Goal: Task Accomplishment & Management: Use online tool/utility

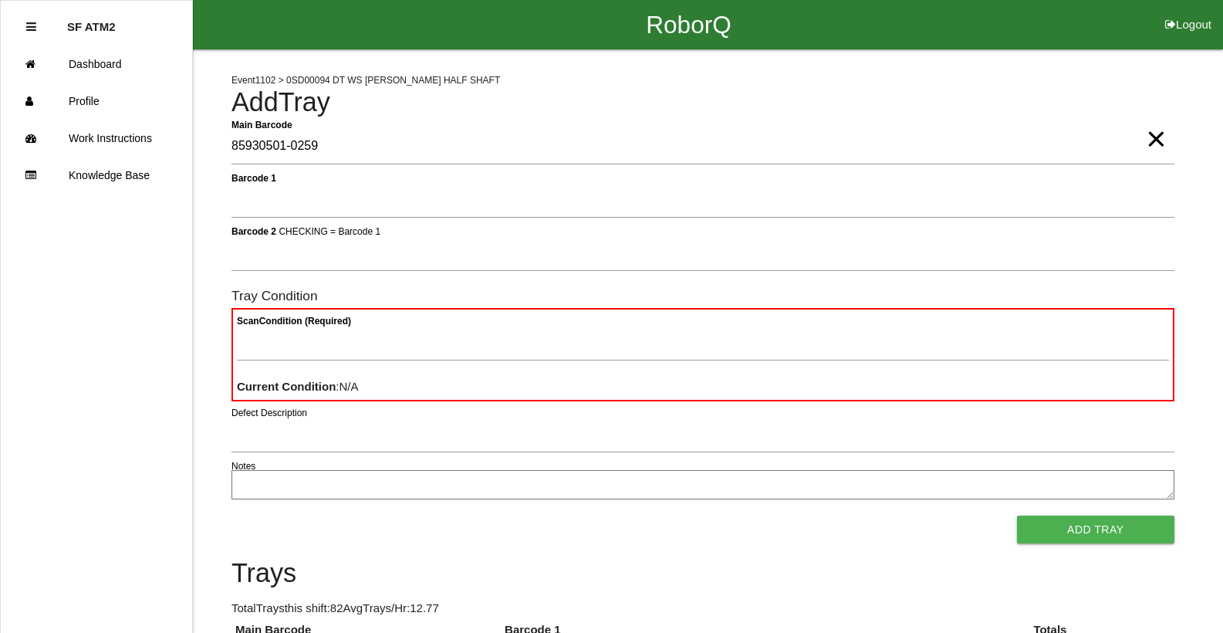
type Barcode "85930501-0259"
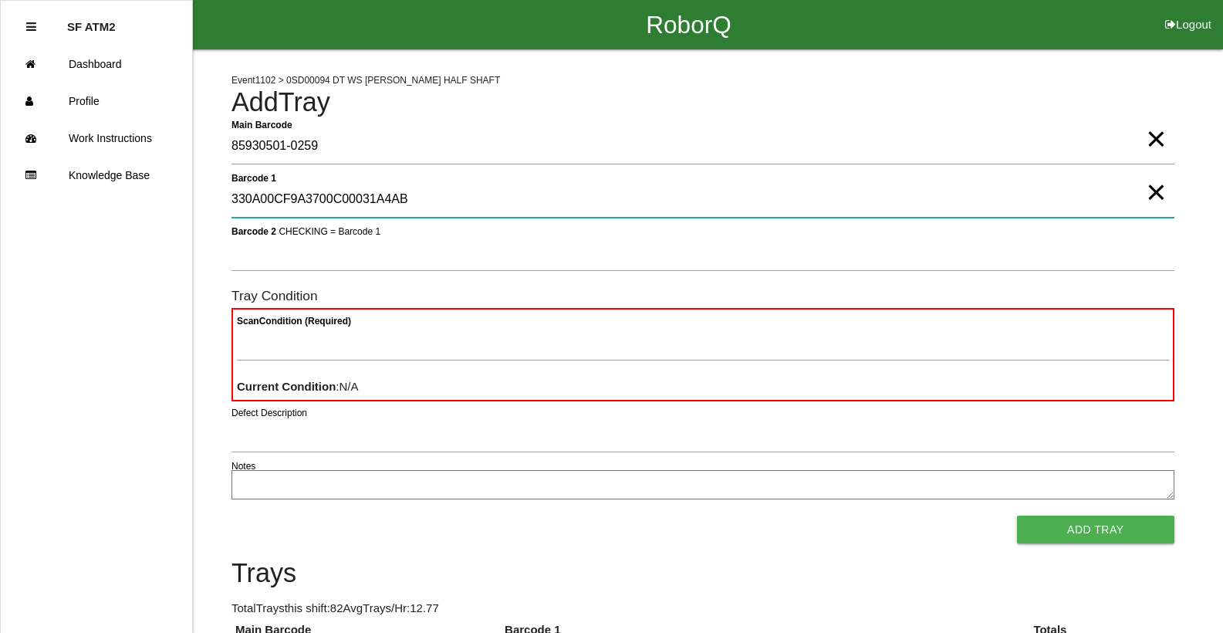
type 1 "330A00CF9A3700C00031A4AB"
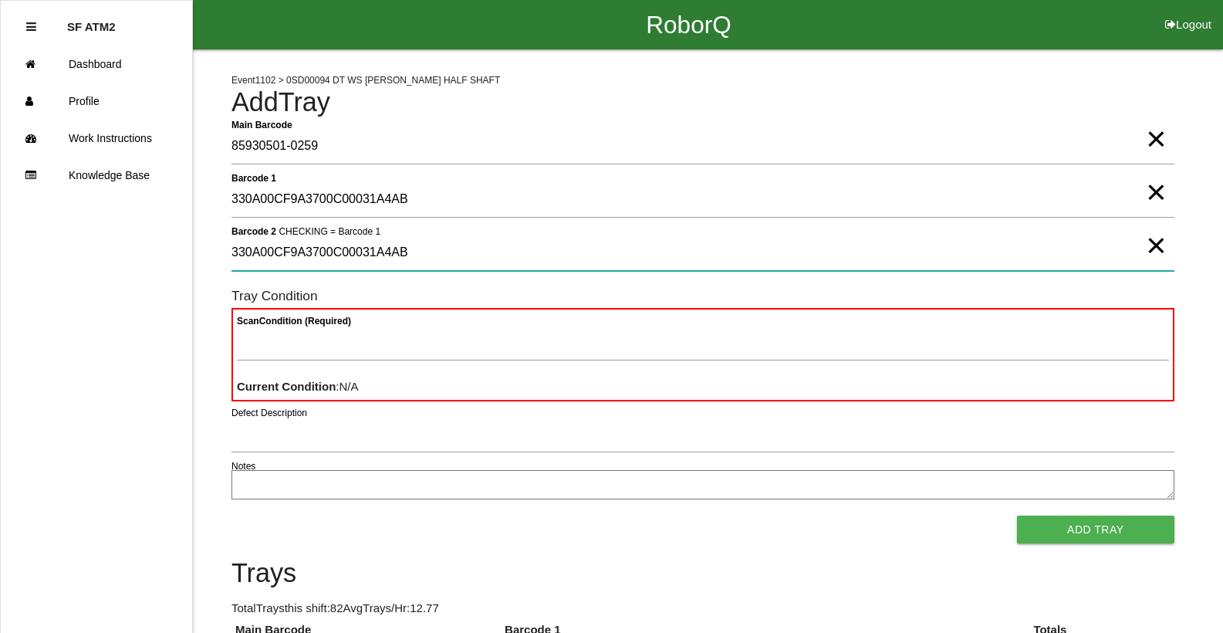
type 2 "330A00CF9A3700C00031A4AB"
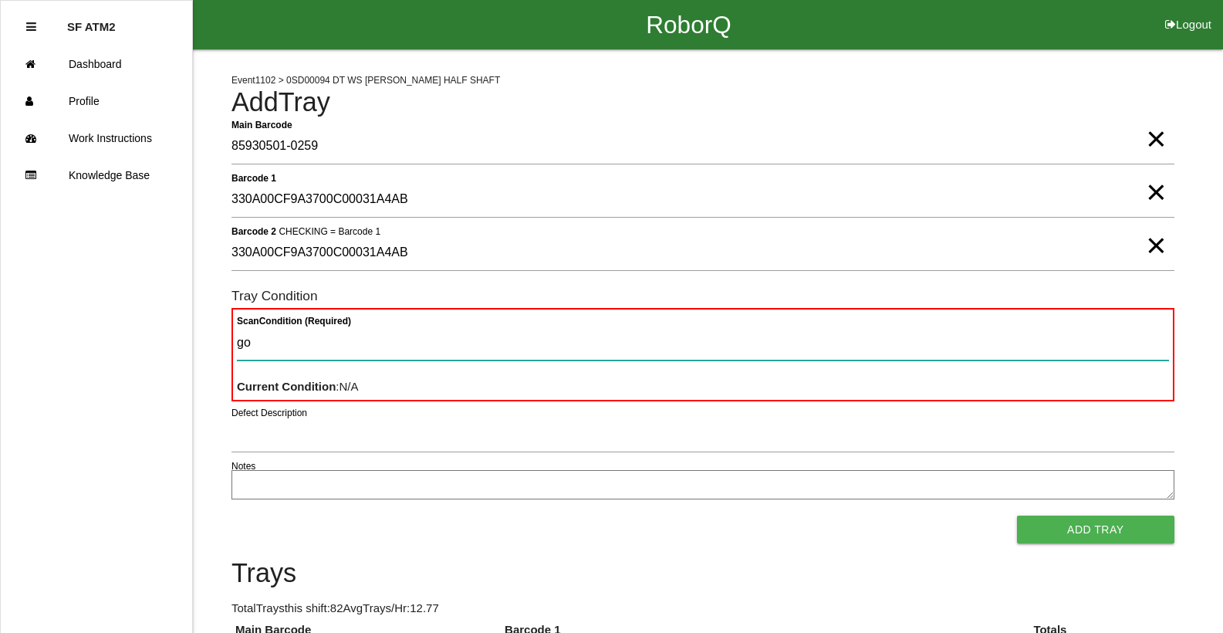
type Condition "goo"
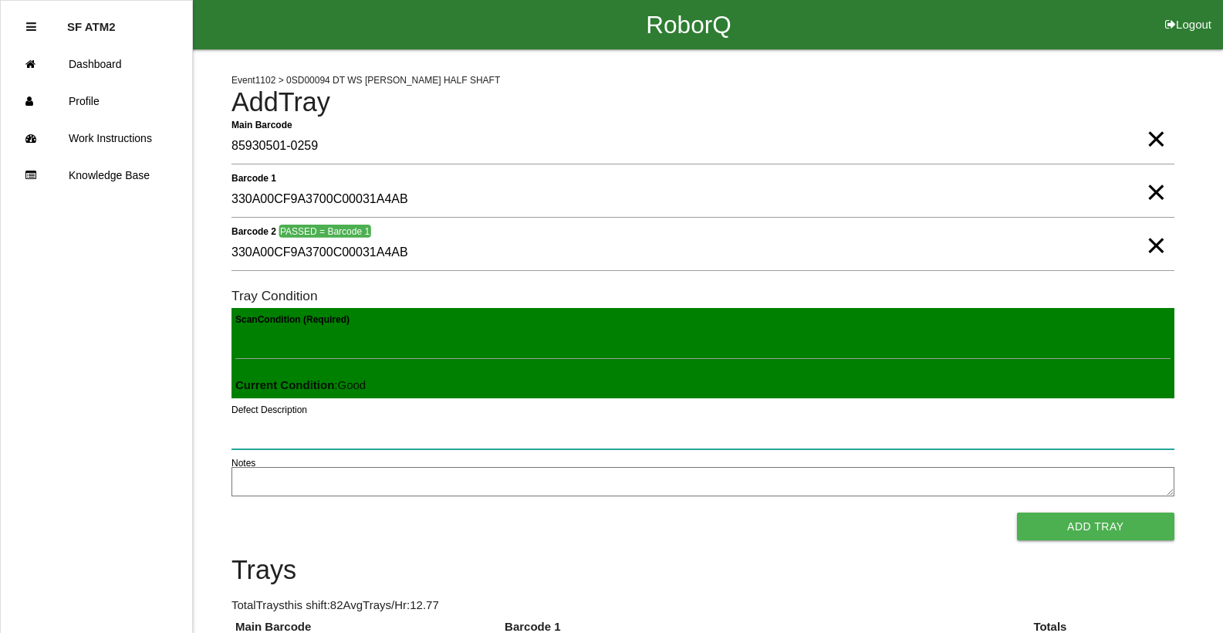
click at [1017, 513] on button "Add Tray" at bounding box center [1095, 527] width 157 height 28
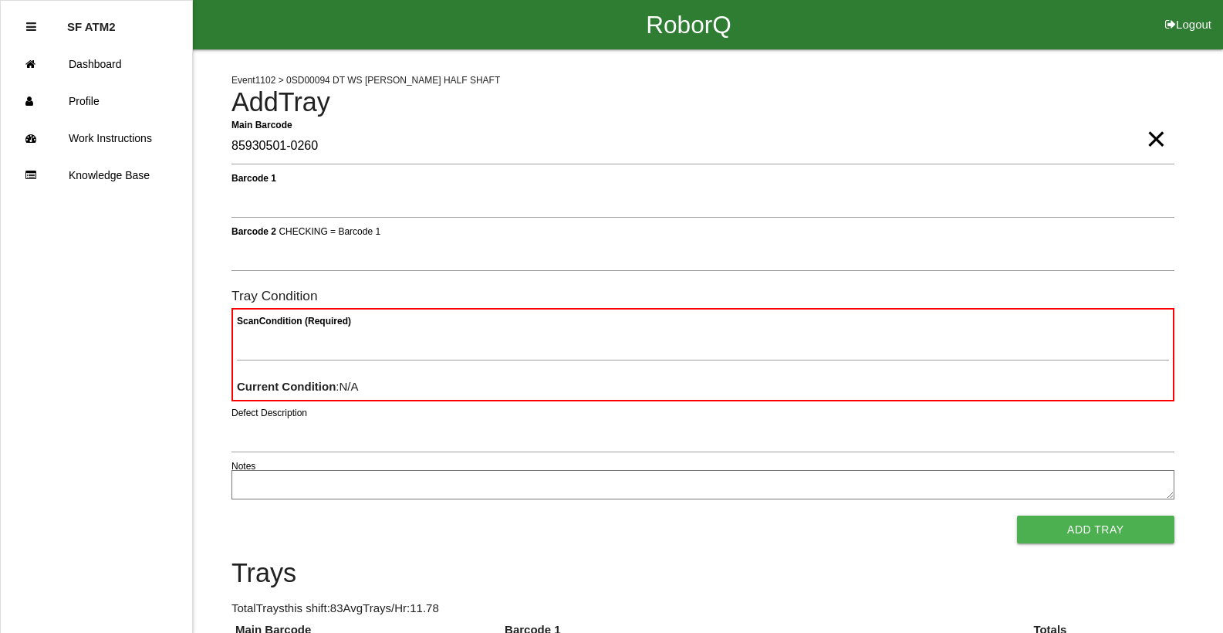
type Barcode "85930501-0260"
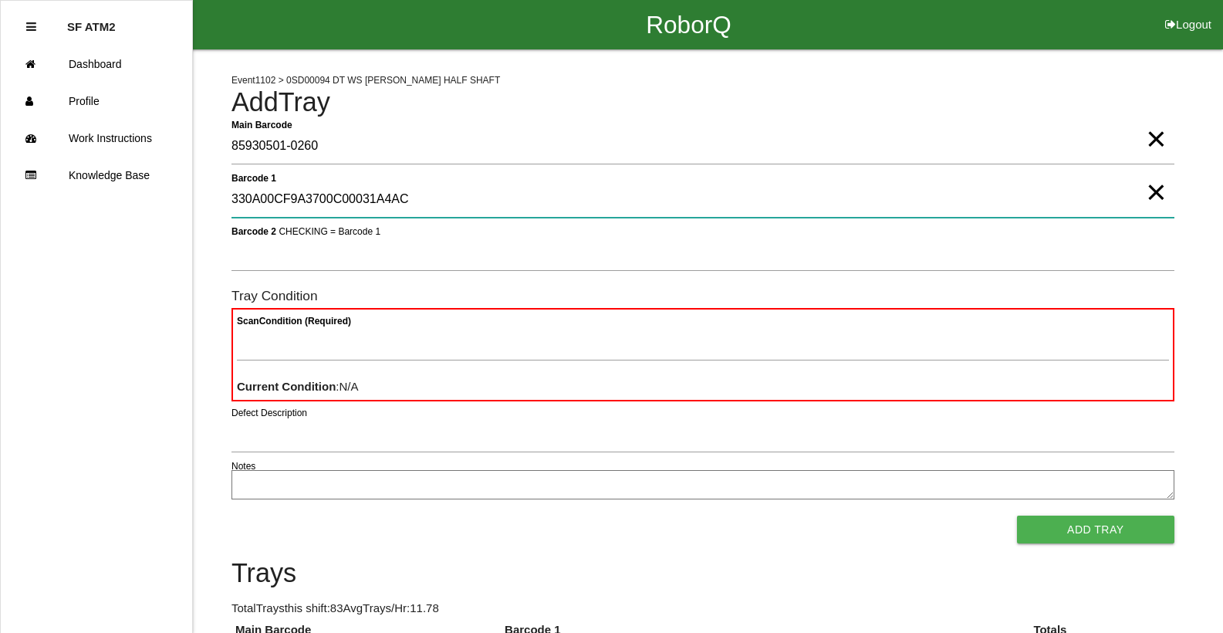
type 1 "330A00CF9A3700C00031A4AC"
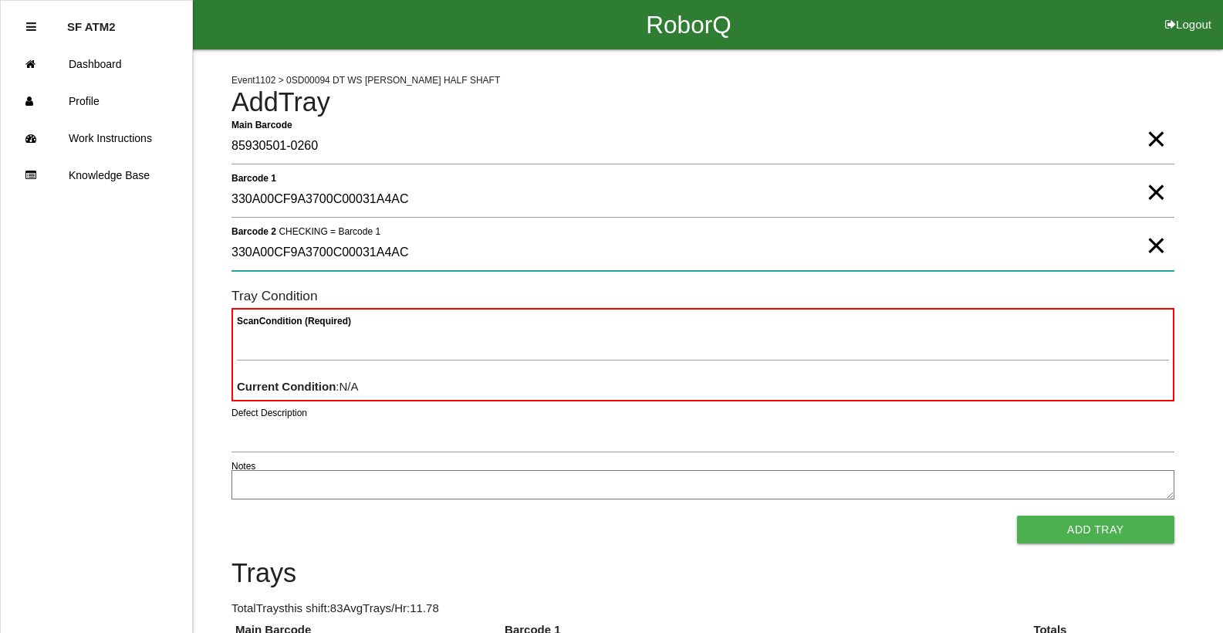
type 2 "330A00CF9A3700C00031A4AC"
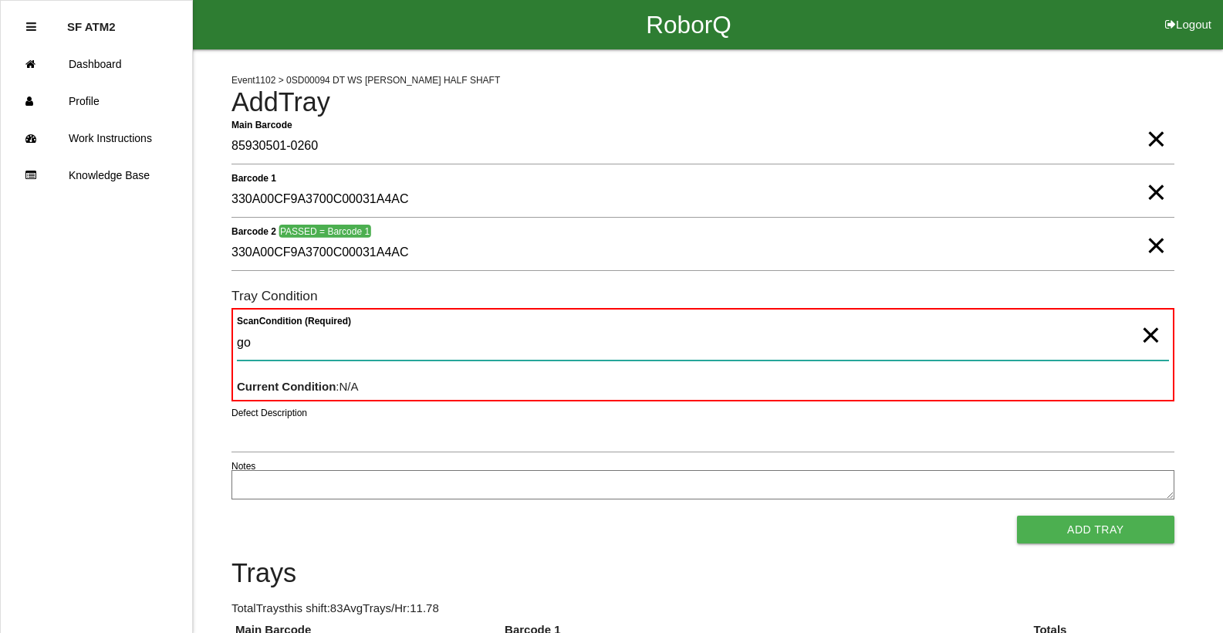
type Condition "goo"
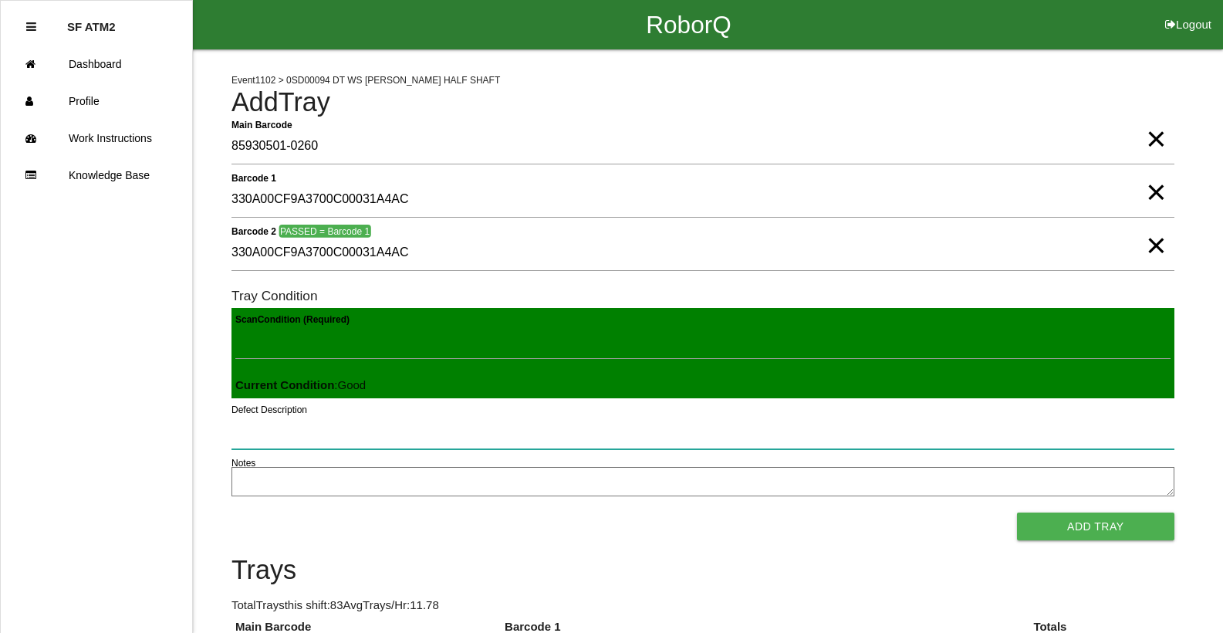
click at [1017, 513] on button "Add Tray" at bounding box center [1095, 527] width 157 height 28
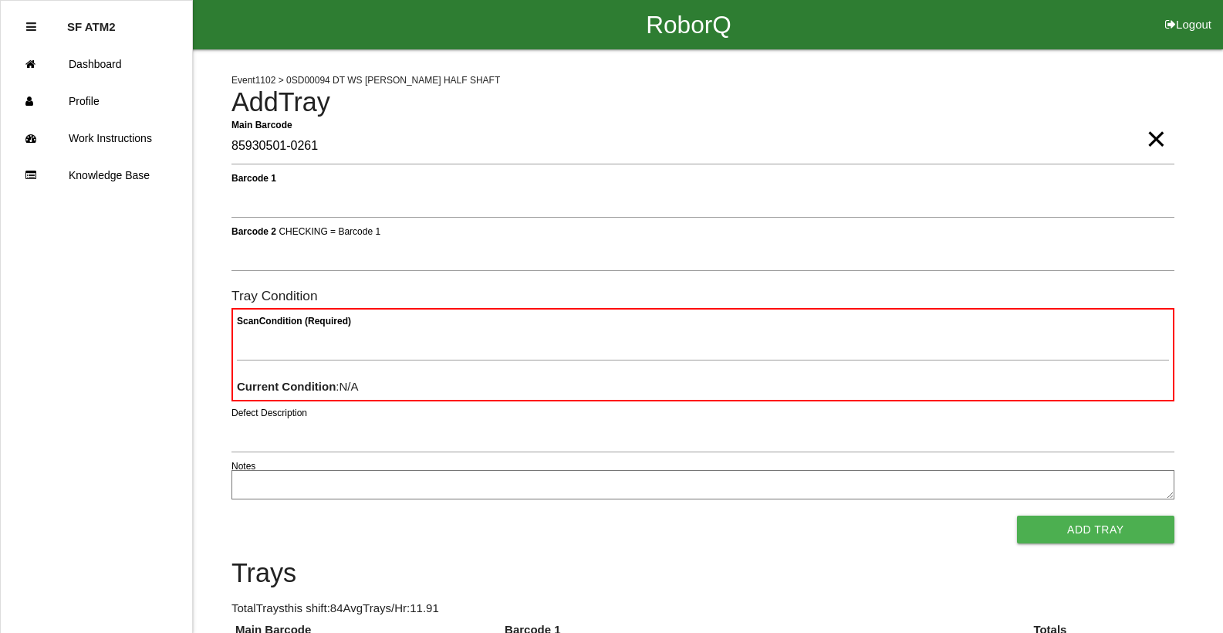
type Barcode "85930501-0261"
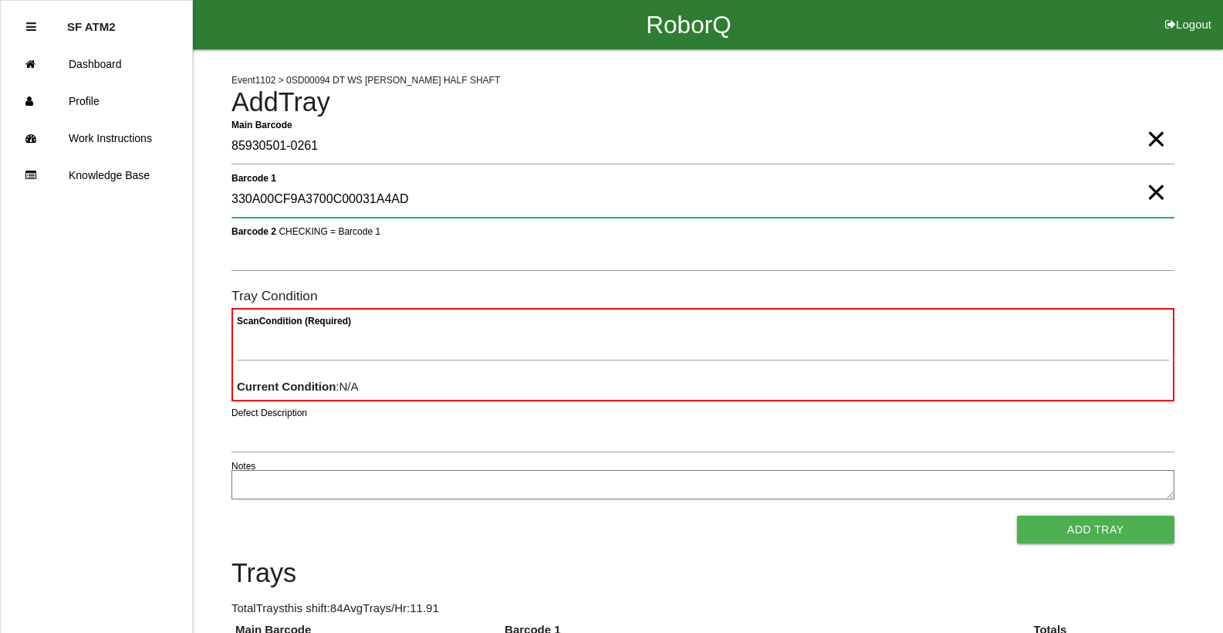
type 1 "330A00CF9A3700C00031A4AD"
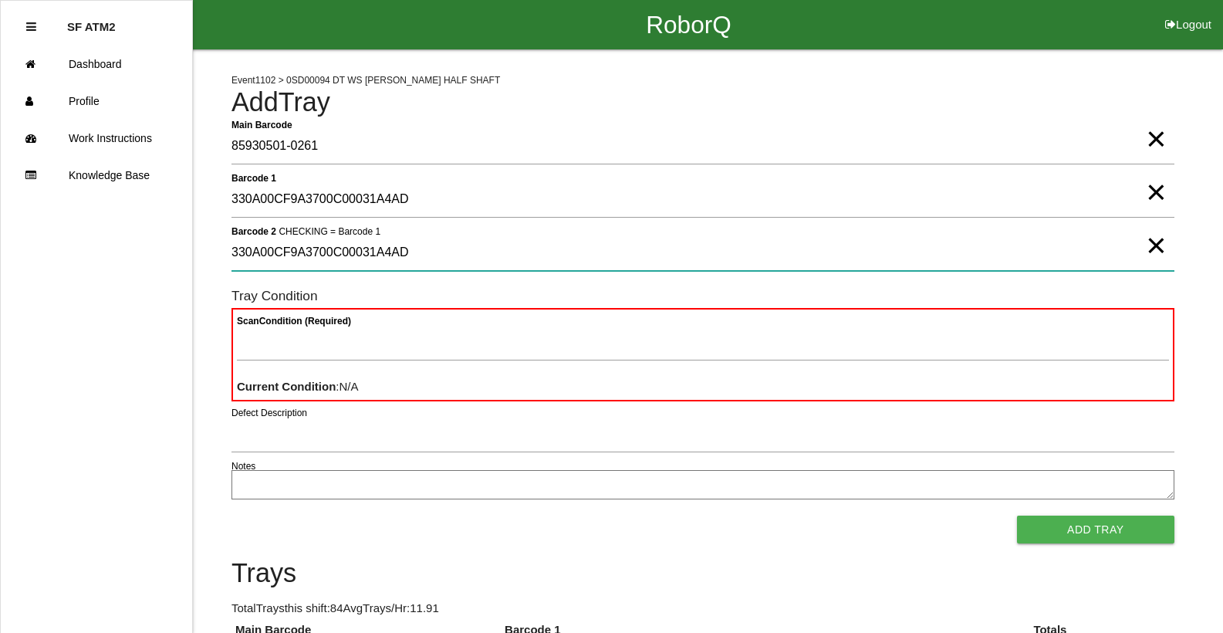
type 2 "330A00CF9A3700C00031A4AD"
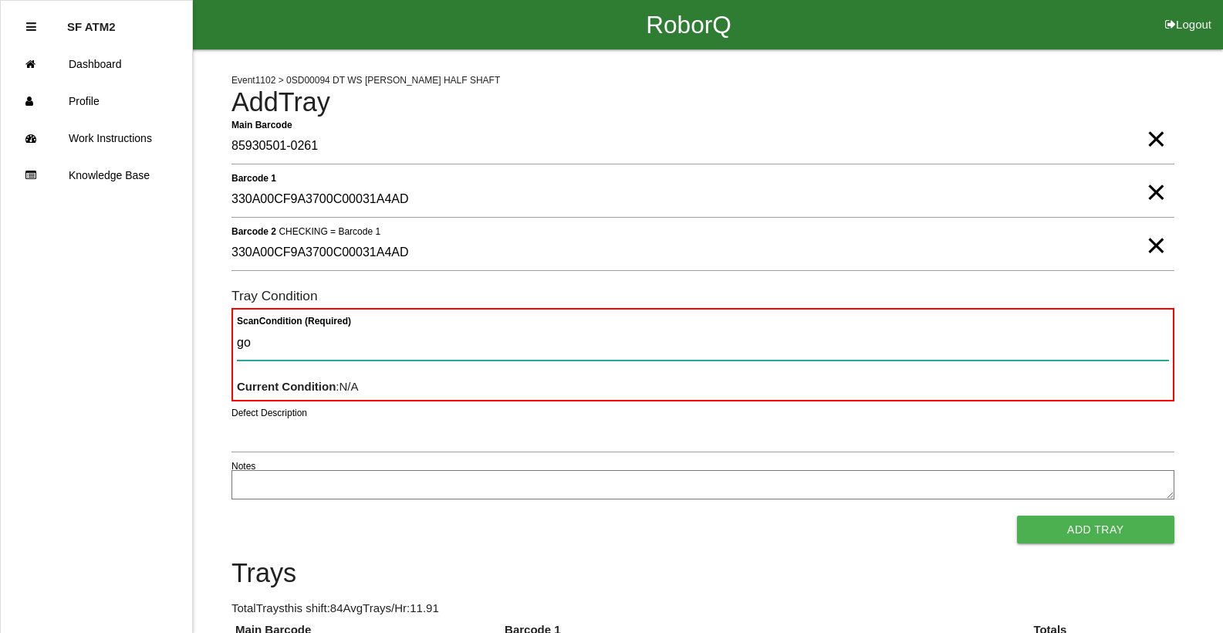
type Condition "goo"
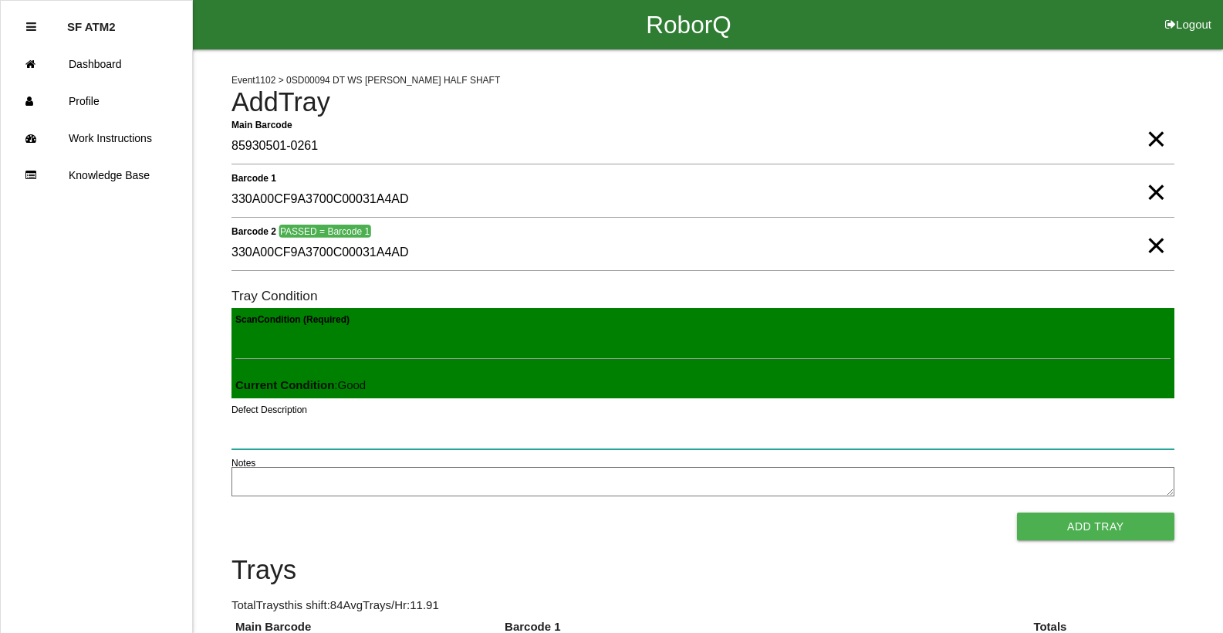
click at [1017, 513] on button "Add Tray" at bounding box center [1095, 527] width 157 height 28
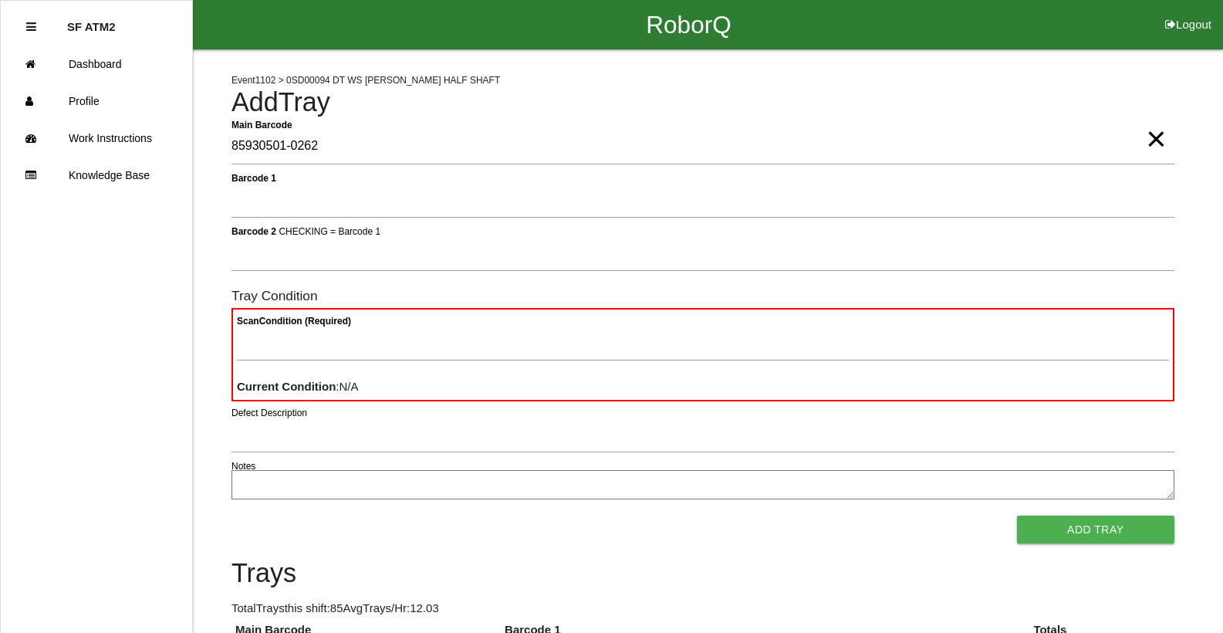
type Barcode "85930501-0262"
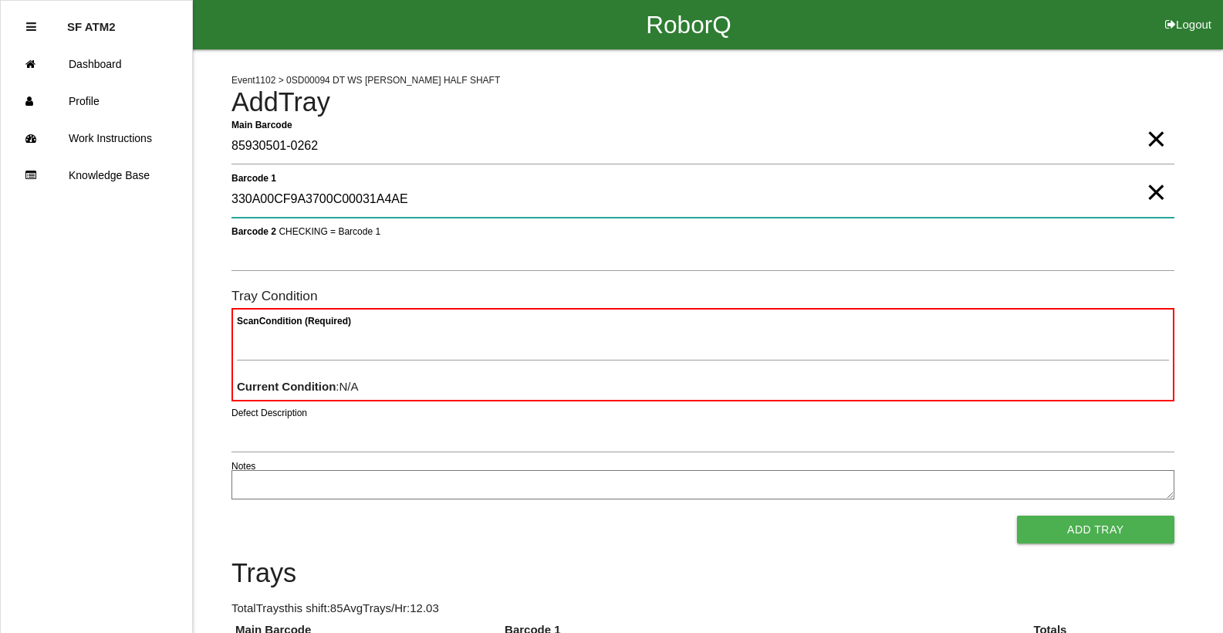
type 1 "330A00CF9A3700C00031A4AE"
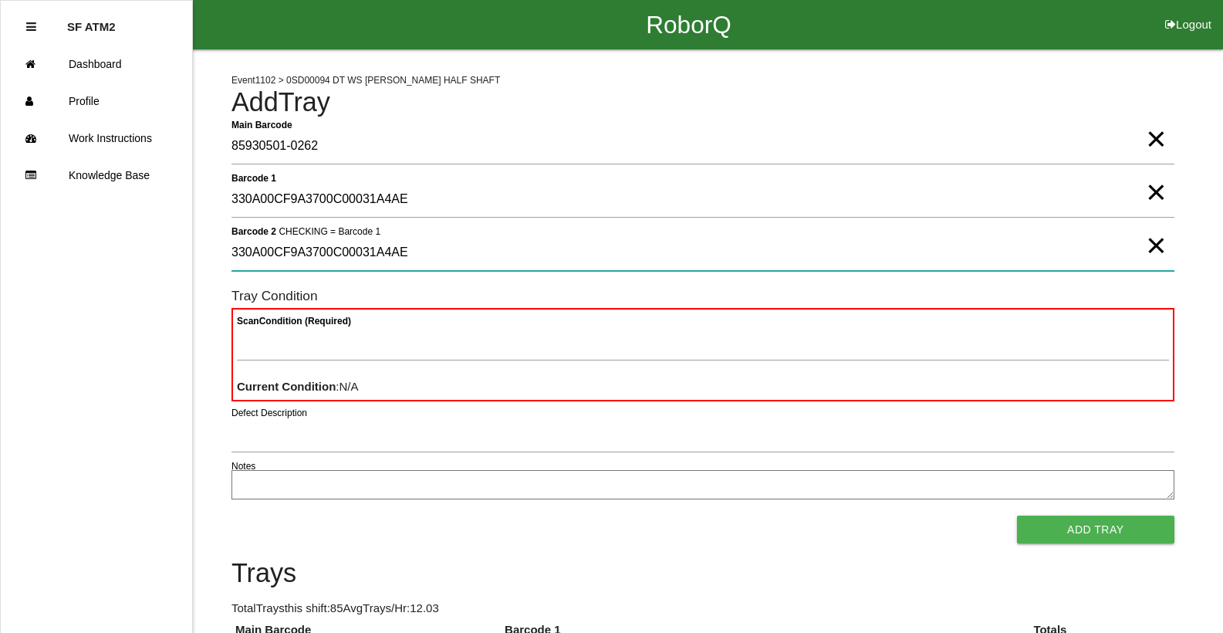
type 2 "330A00CF9A3700C00031A4AE"
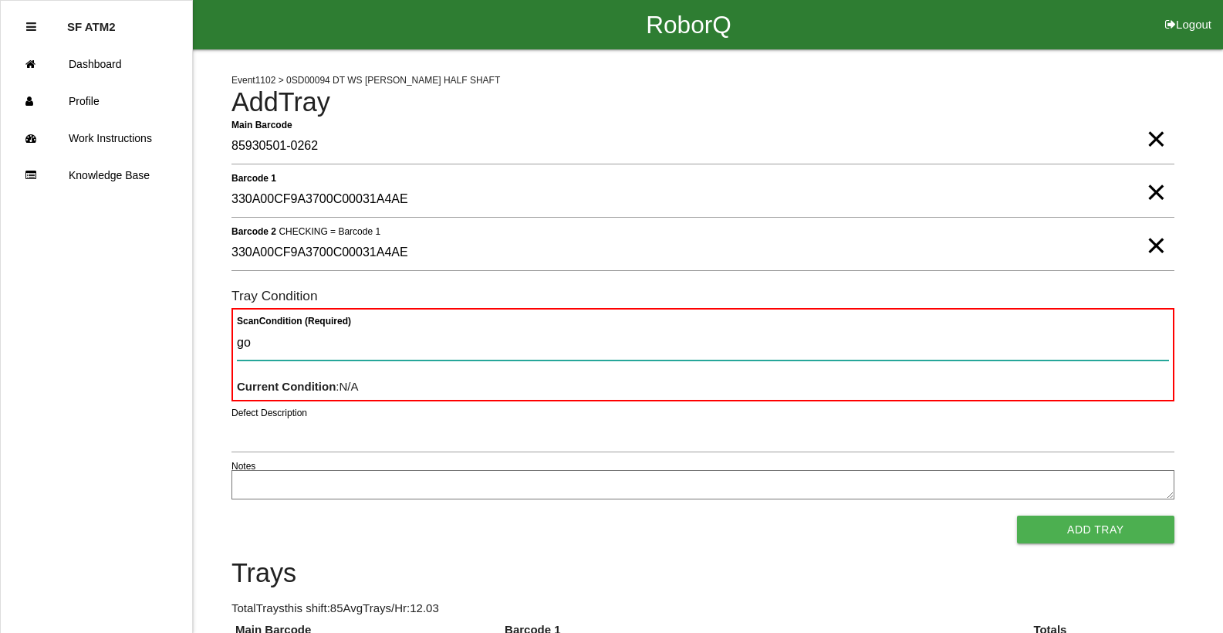
type Condition "goo"
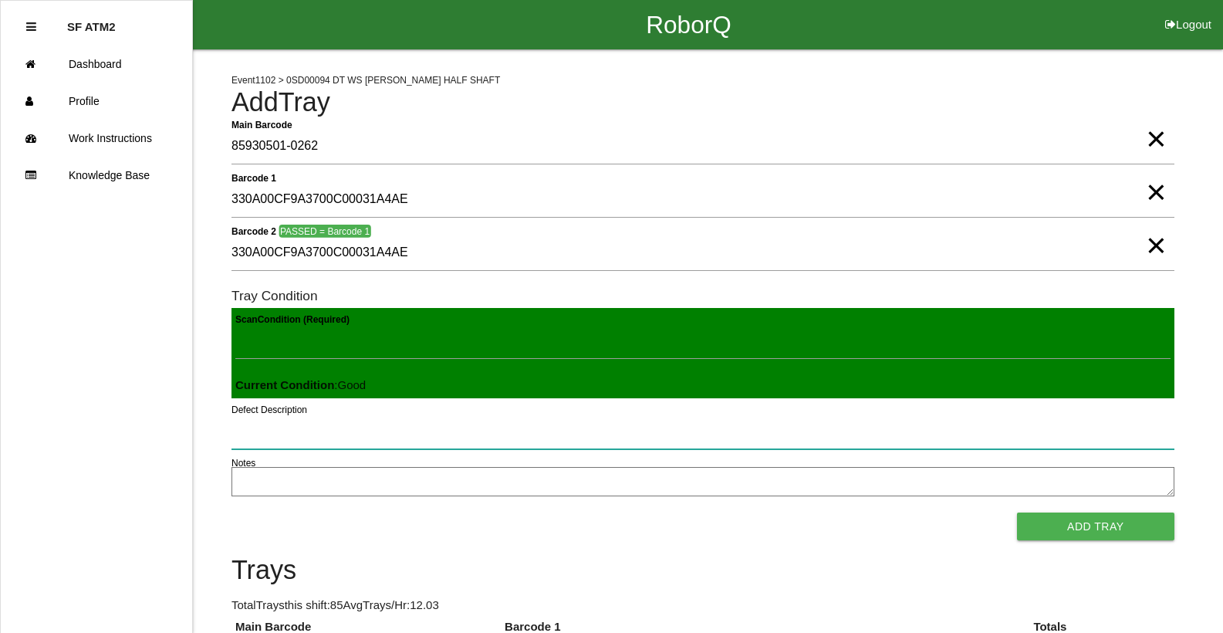
click at [1017, 513] on button "Add Tray" at bounding box center [1095, 527] width 157 height 28
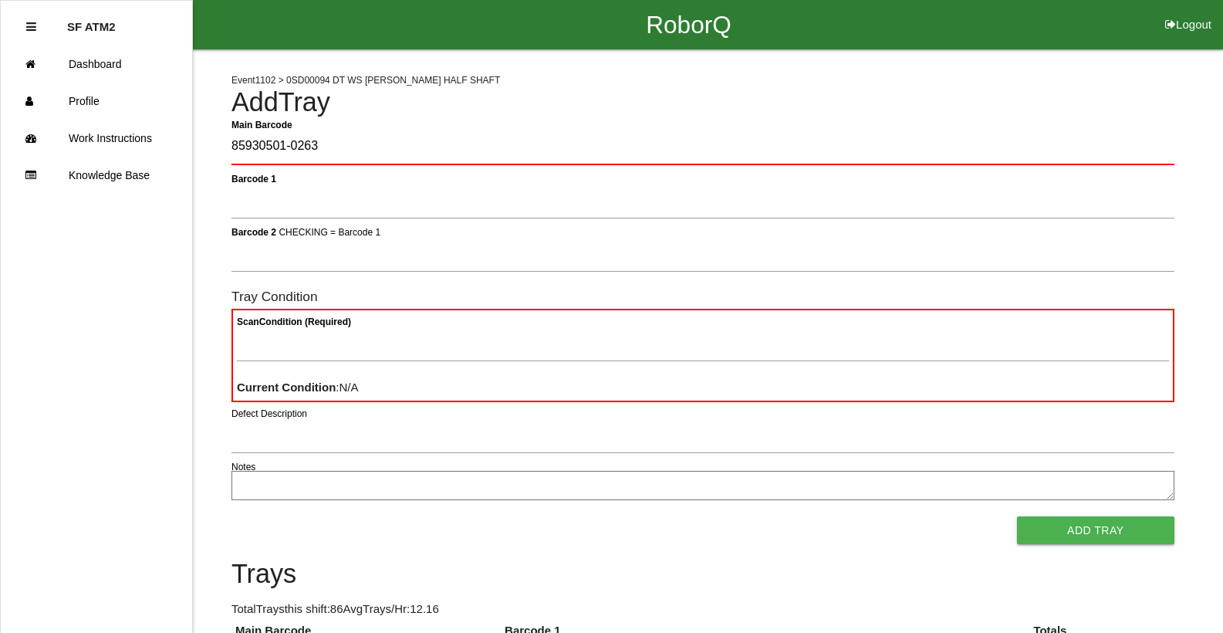
type Barcode "85930501-0263"
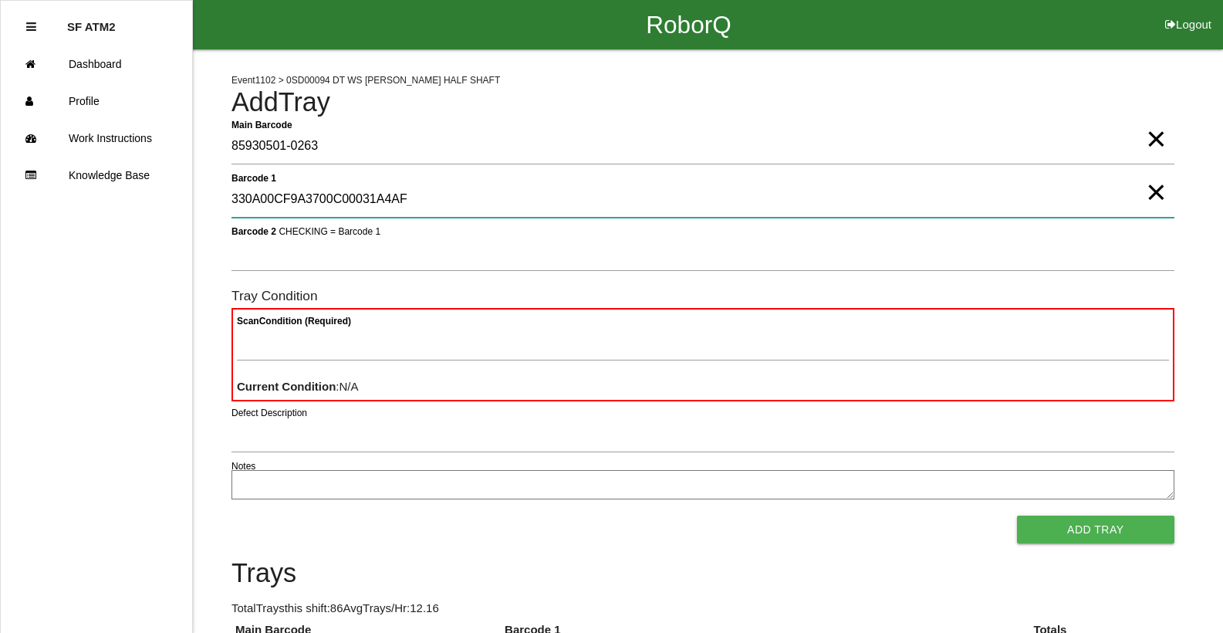
type 1 "330A00CF9A3700C00031A4AF"
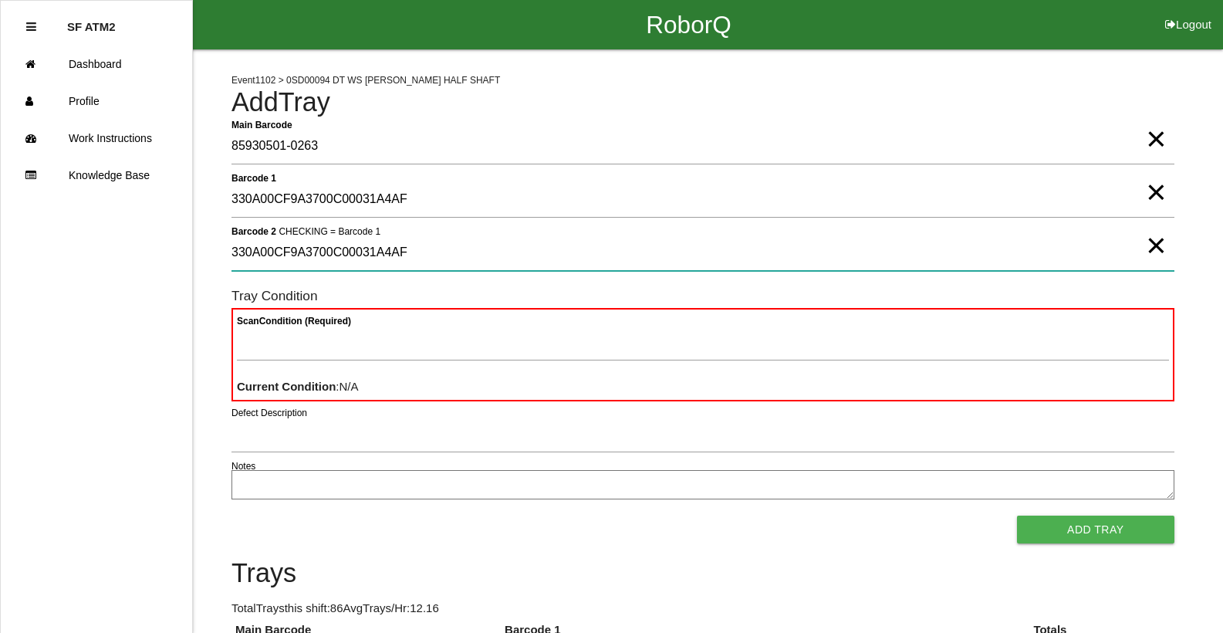
type 2 "330A00CF9A3700C00031A4AF"
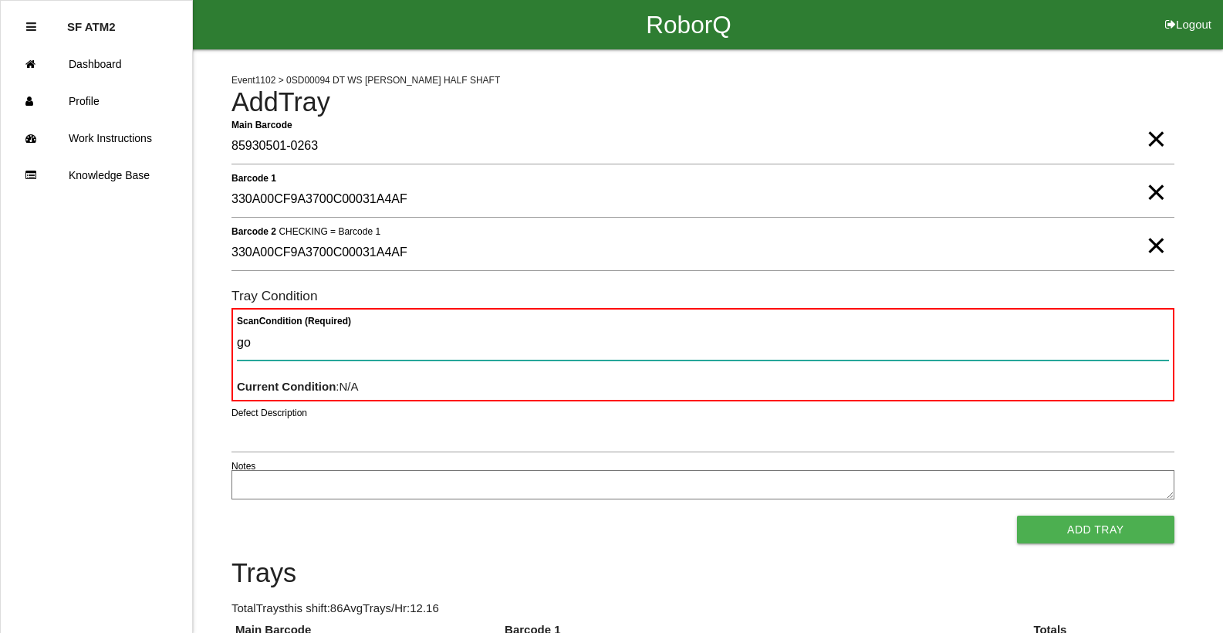
type Condition "goo"
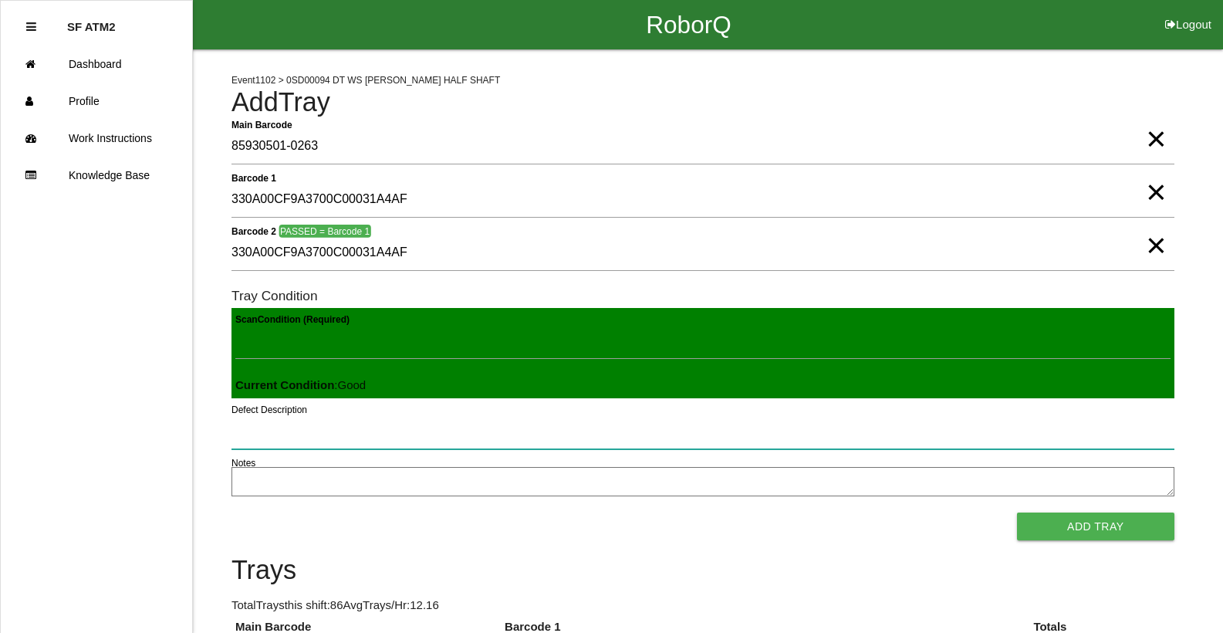
click at [1017, 513] on button "Add Tray" at bounding box center [1095, 527] width 157 height 28
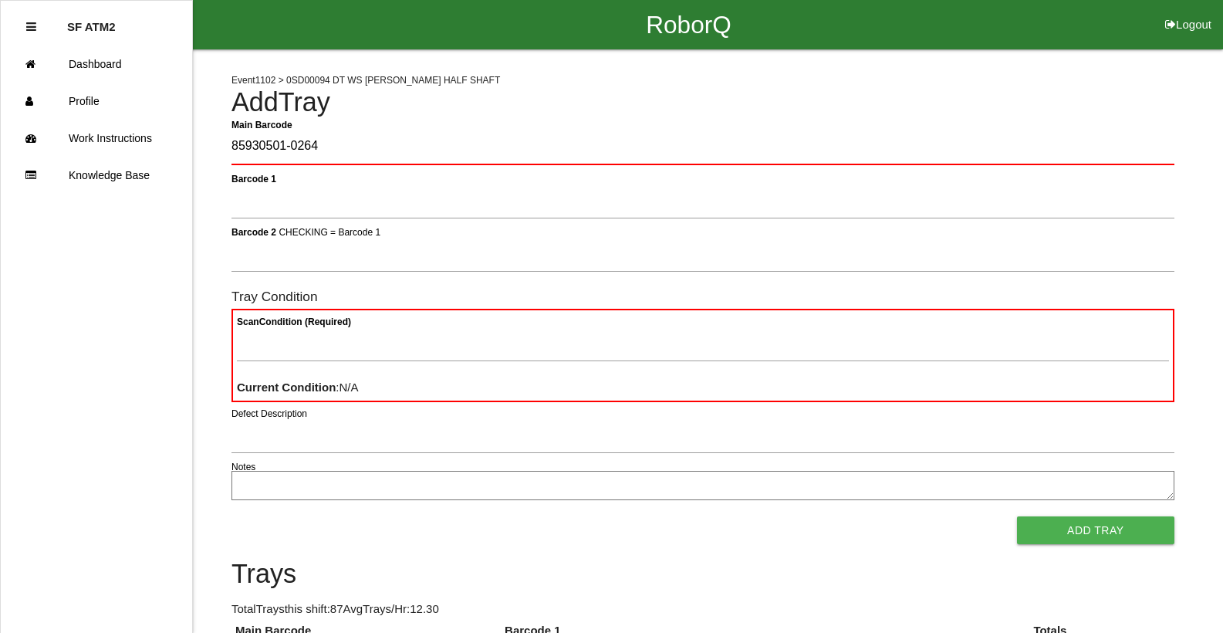
type Barcode "85930501-0264"
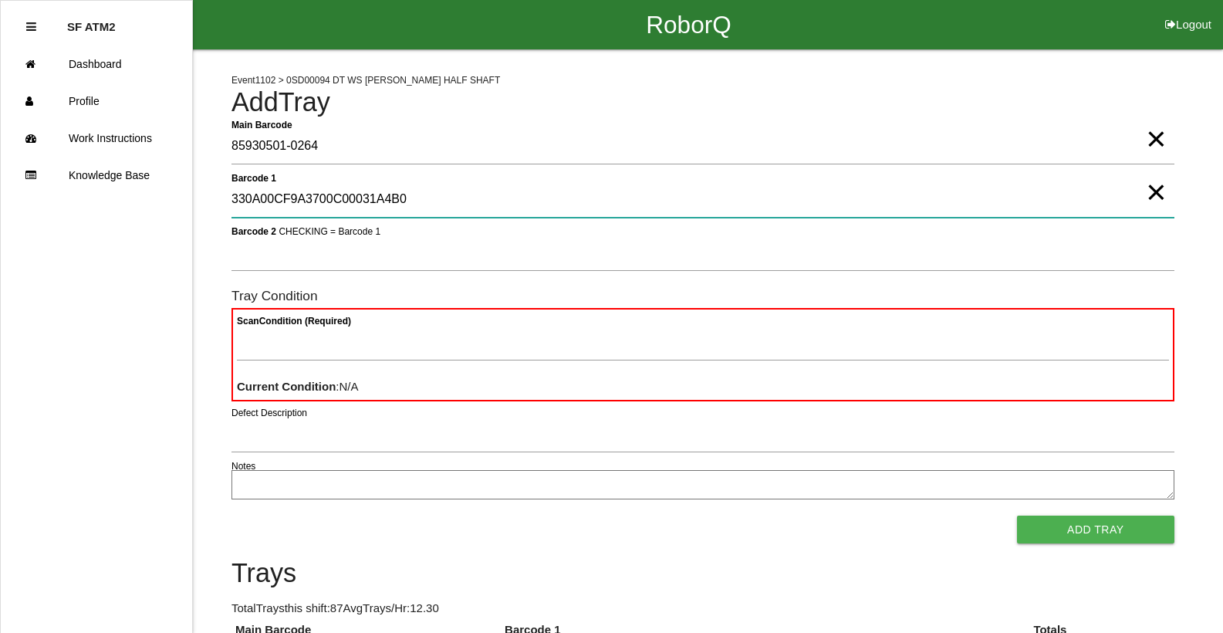
type 1 "330A00CF9A3700C00031A4B0"
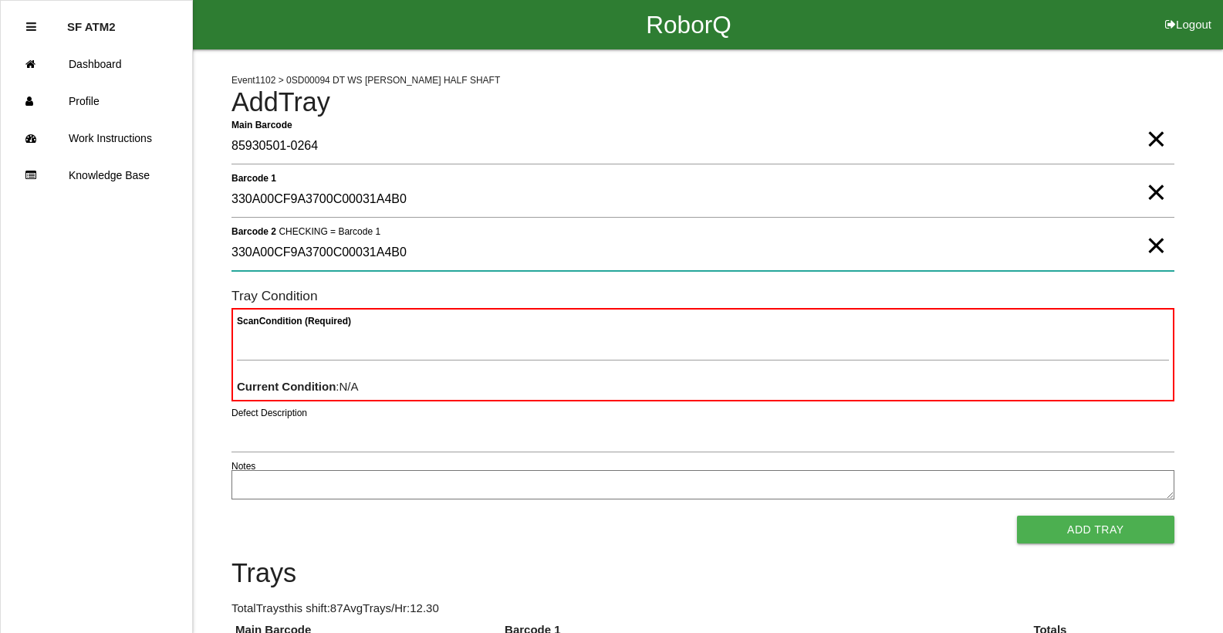
type 2 "330A00CF9A3700C00031A4B0"
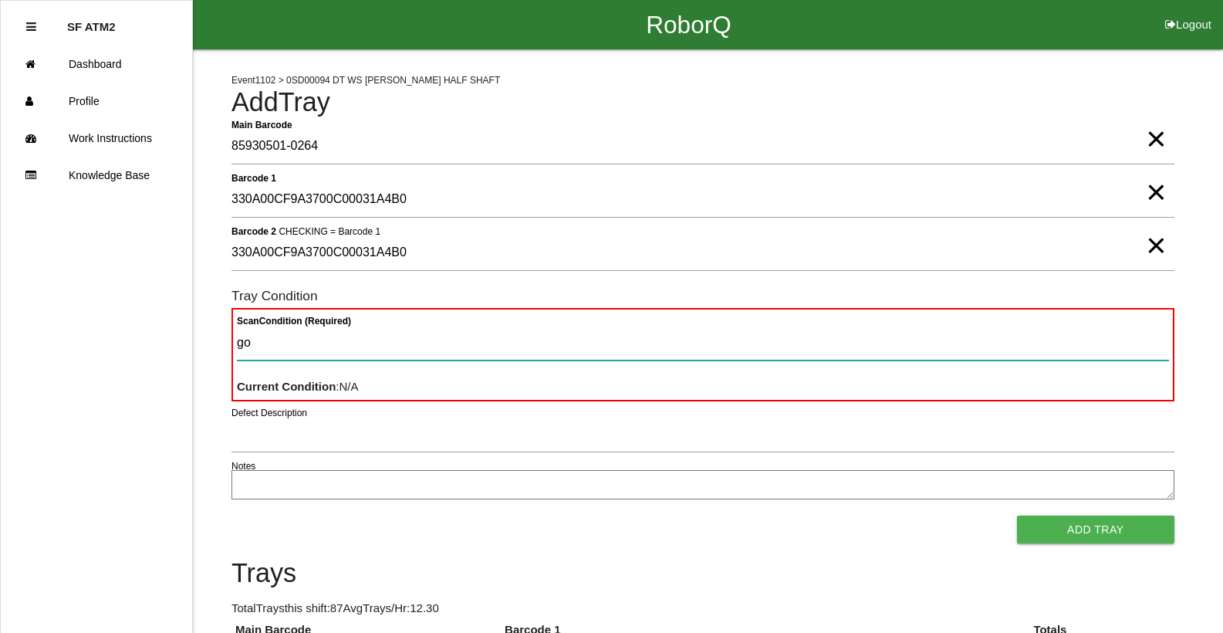
type Condition "goo"
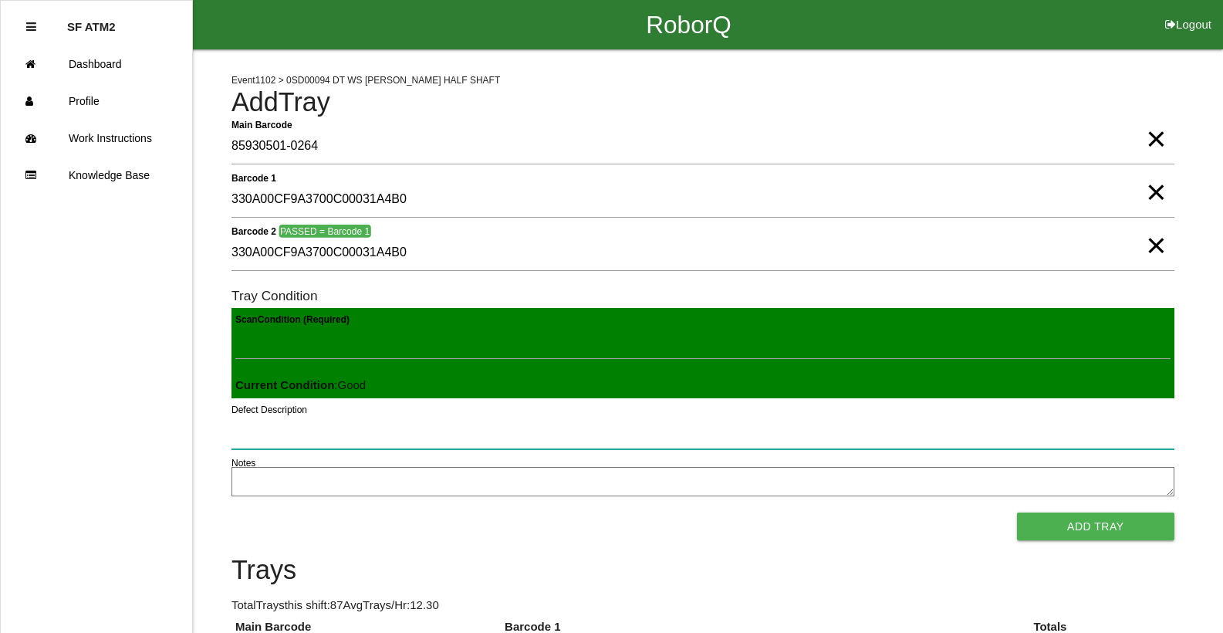
click at [1017, 513] on button "Add Tray" at bounding box center [1095, 527] width 157 height 28
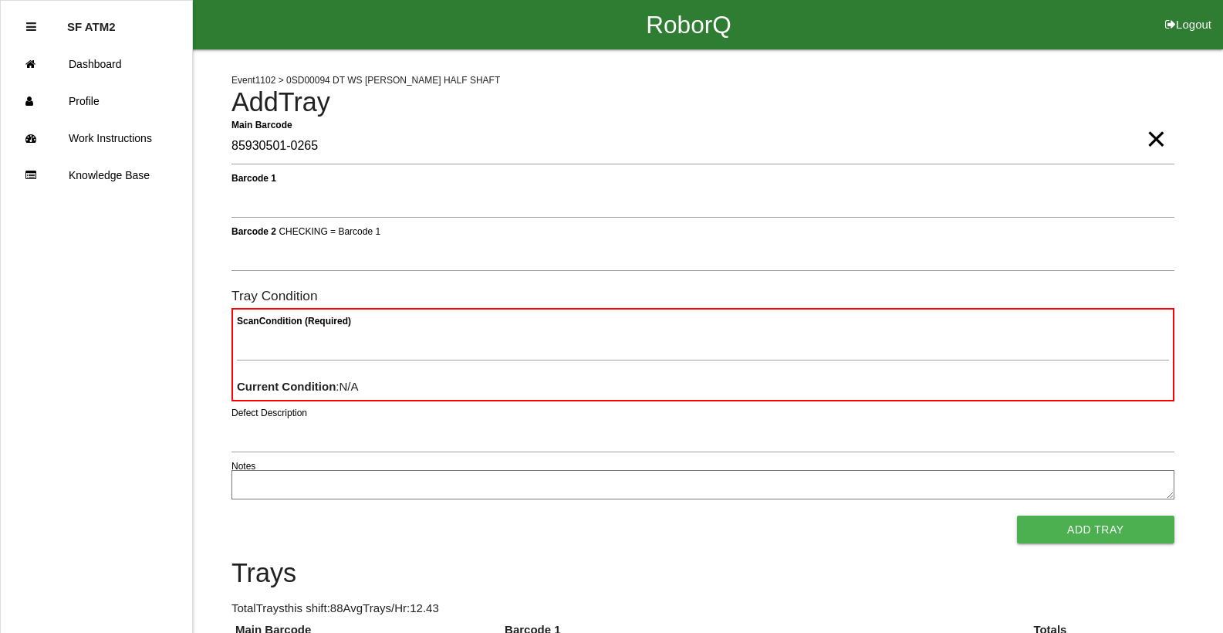
type Barcode "85930501-0265"
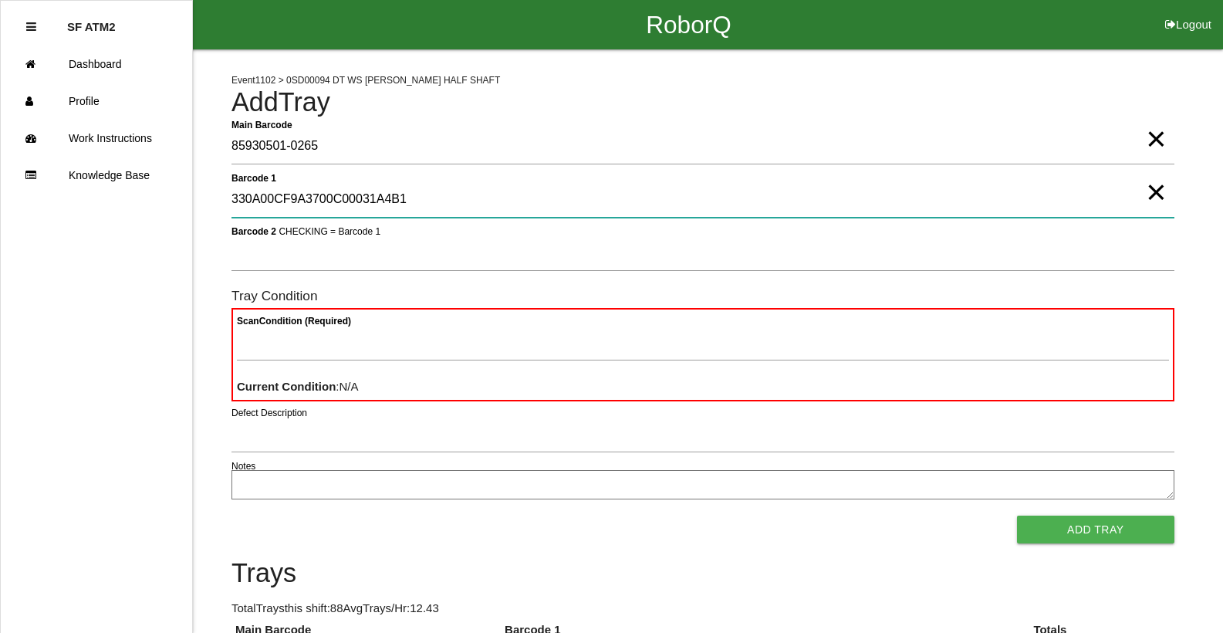
type 1 "330A00CF9A3700C00031A4B1"
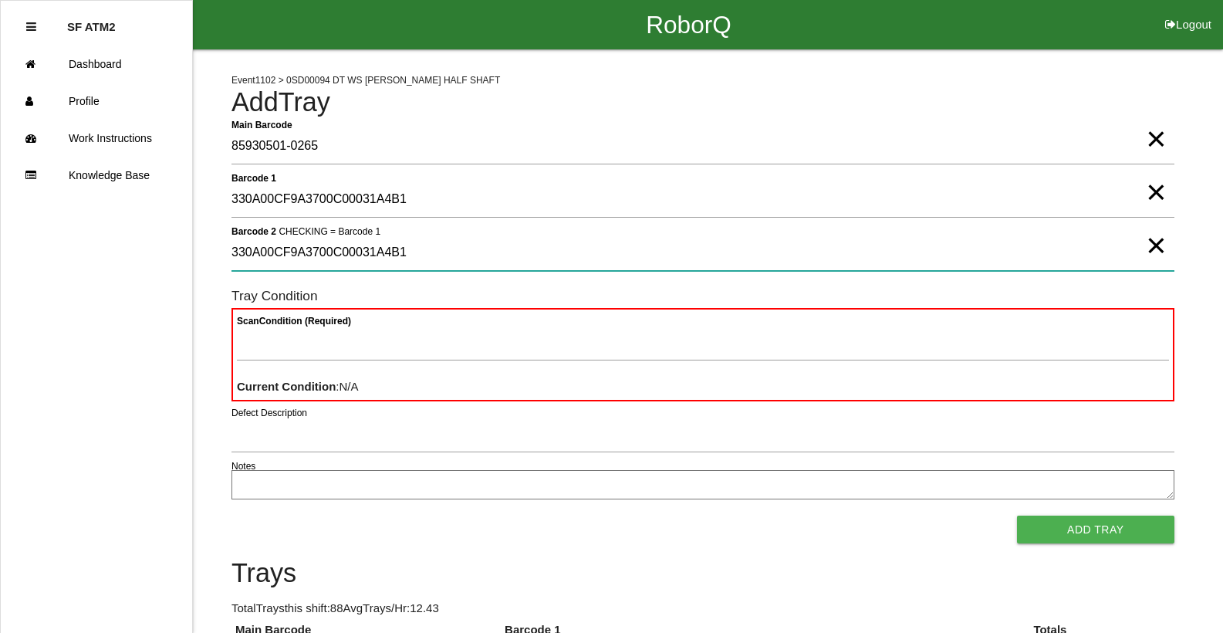
type 2 "330A00CF9A3700C00031A4B1"
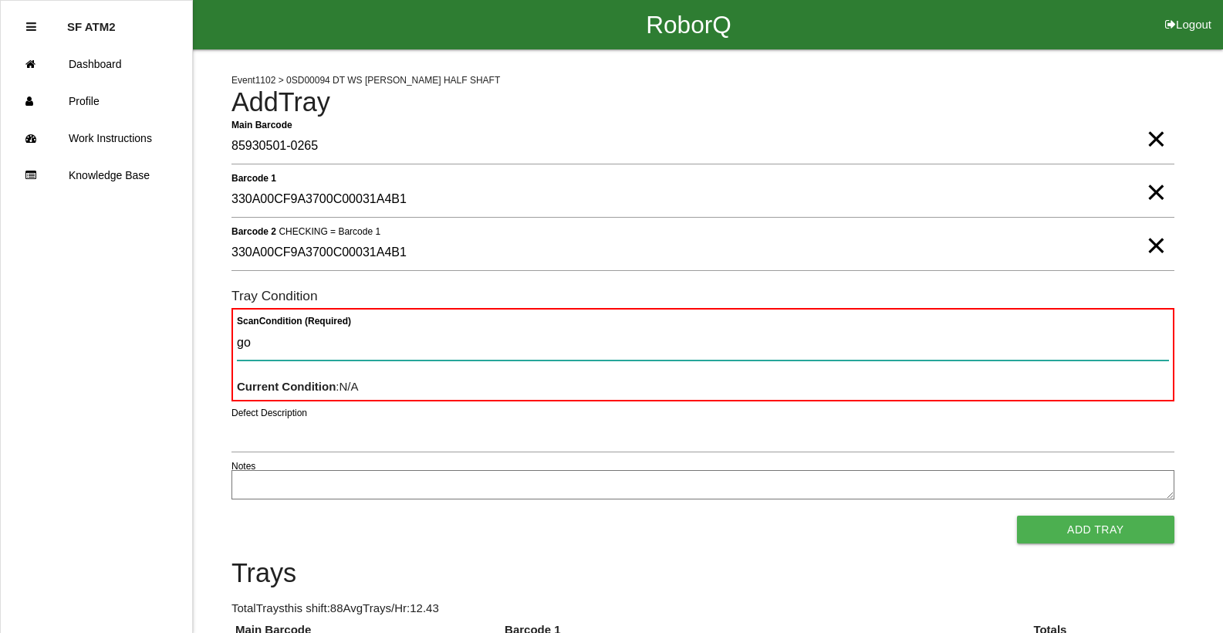
type Condition "goo"
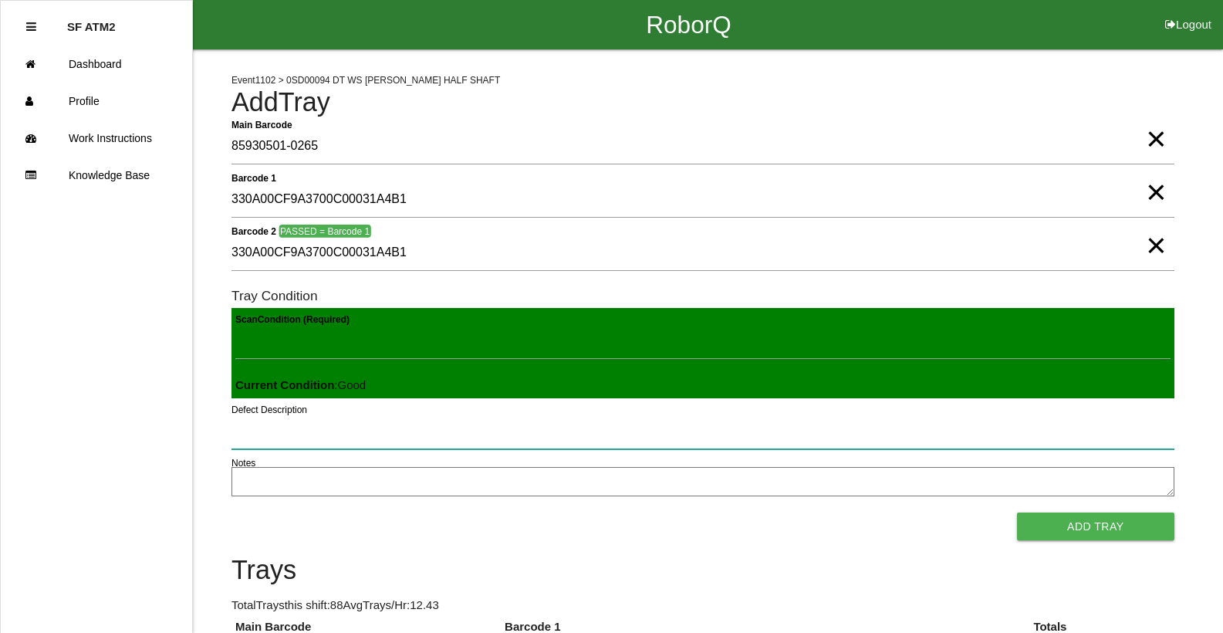
click at [1017, 513] on button "Add Tray" at bounding box center [1095, 527] width 157 height 28
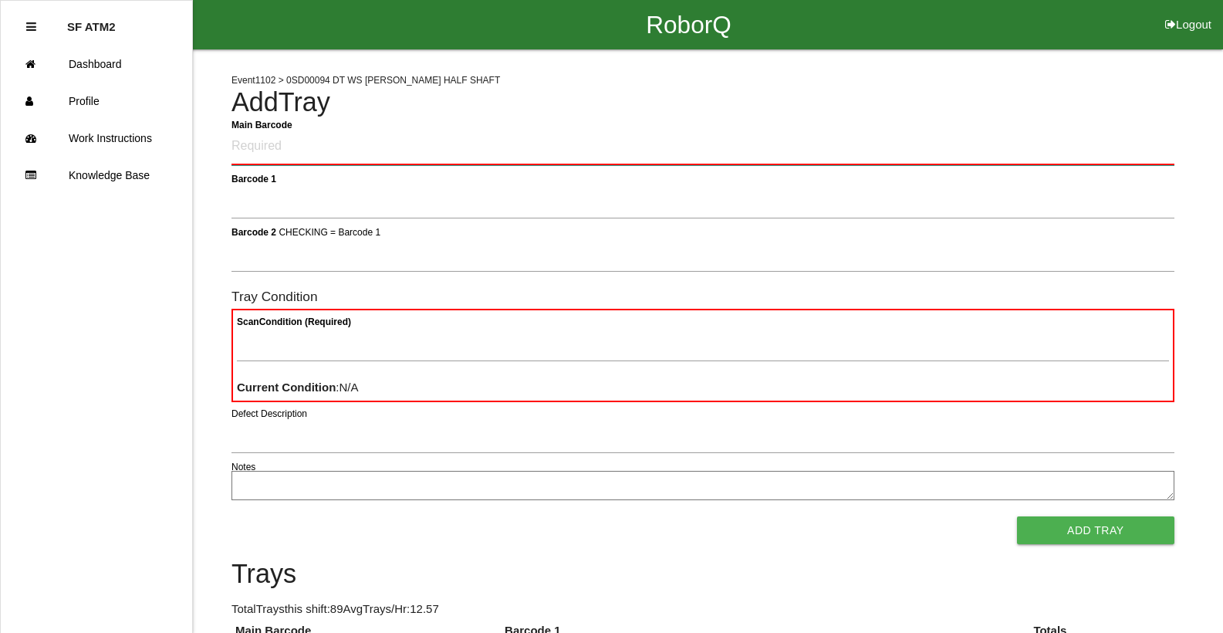
click at [302, 147] on Barcode "Main Barcode" at bounding box center [703, 147] width 943 height 36
